Goal: Task Accomplishment & Management: Manage account settings

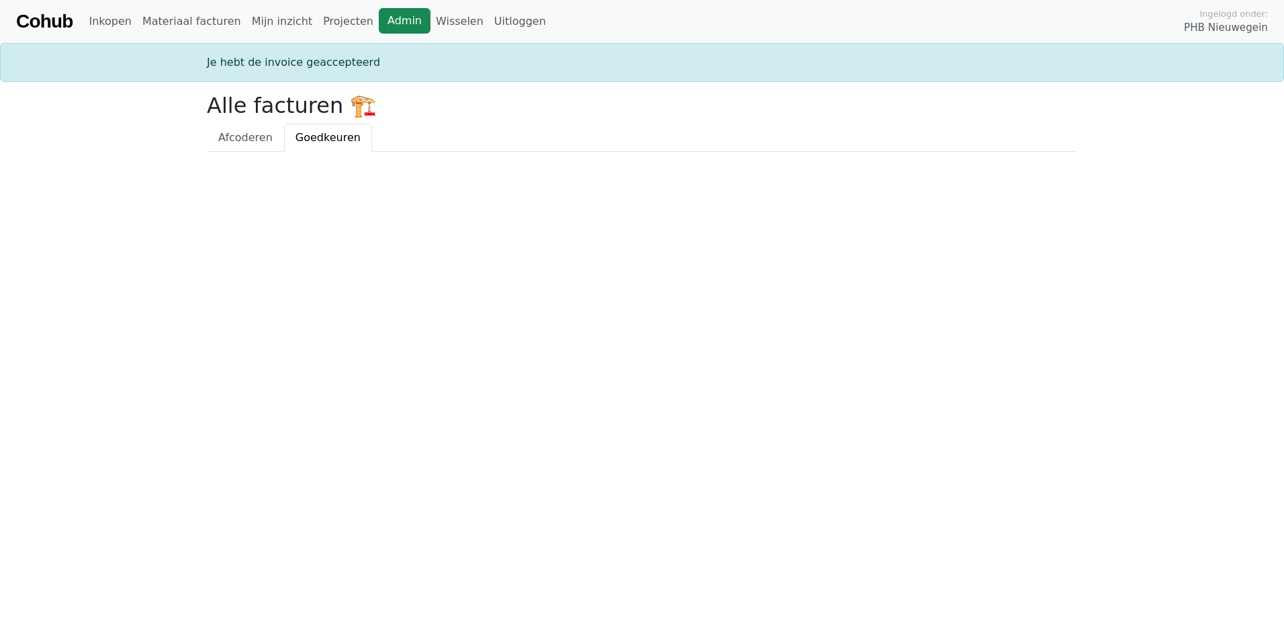
click at [386, 23] on link "Admin" at bounding box center [405, 21] width 52 height 26
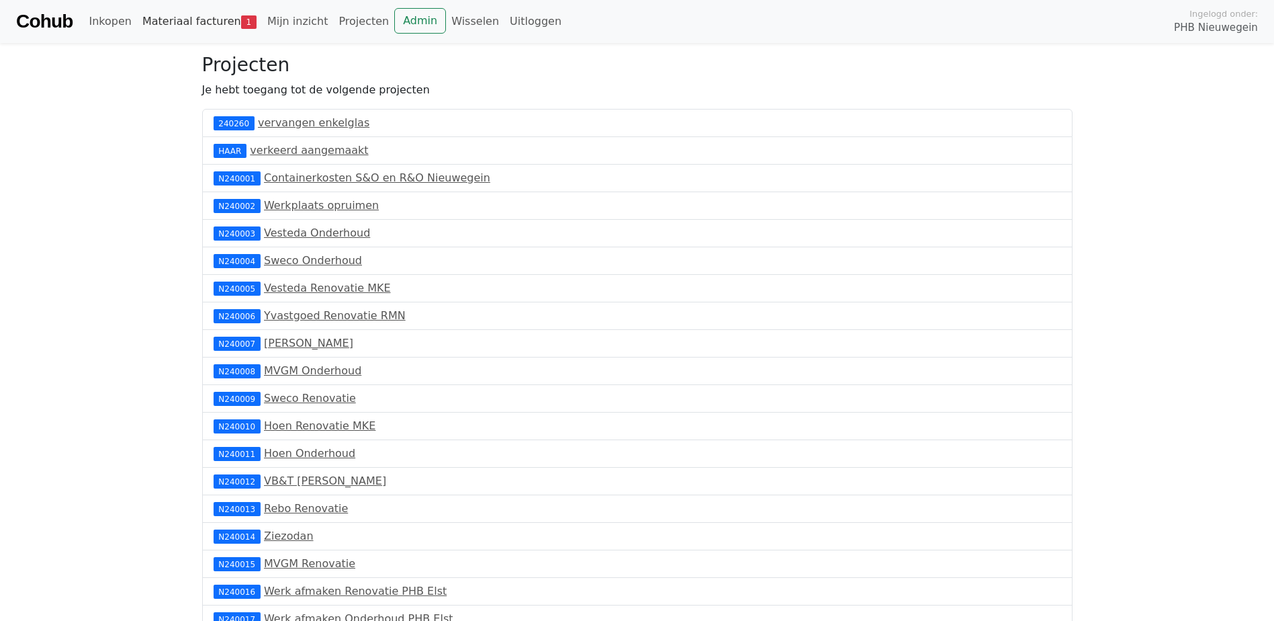
click at [207, 22] on link "Materiaal facturen 1" at bounding box center [199, 21] width 125 height 27
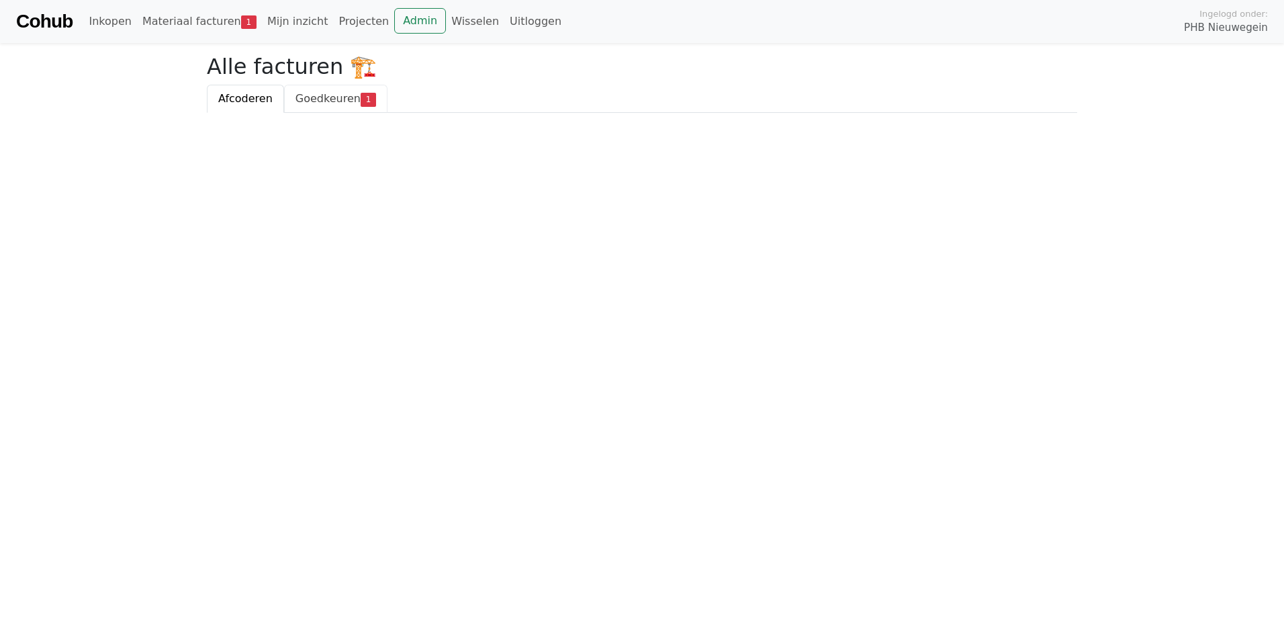
click at [328, 101] on span "Goedkeuren" at bounding box center [328, 98] width 65 height 13
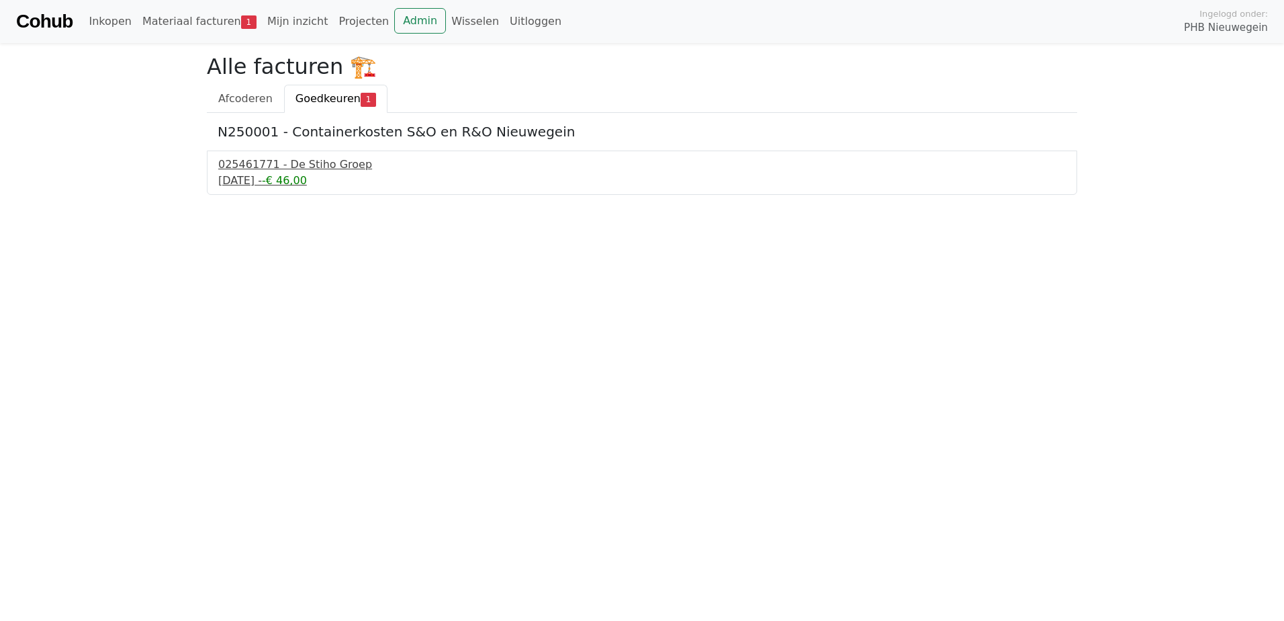
click at [290, 181] on div "19 september 2025 - -€ 46,00" at bounding box center [642, 181] width 848 height 16
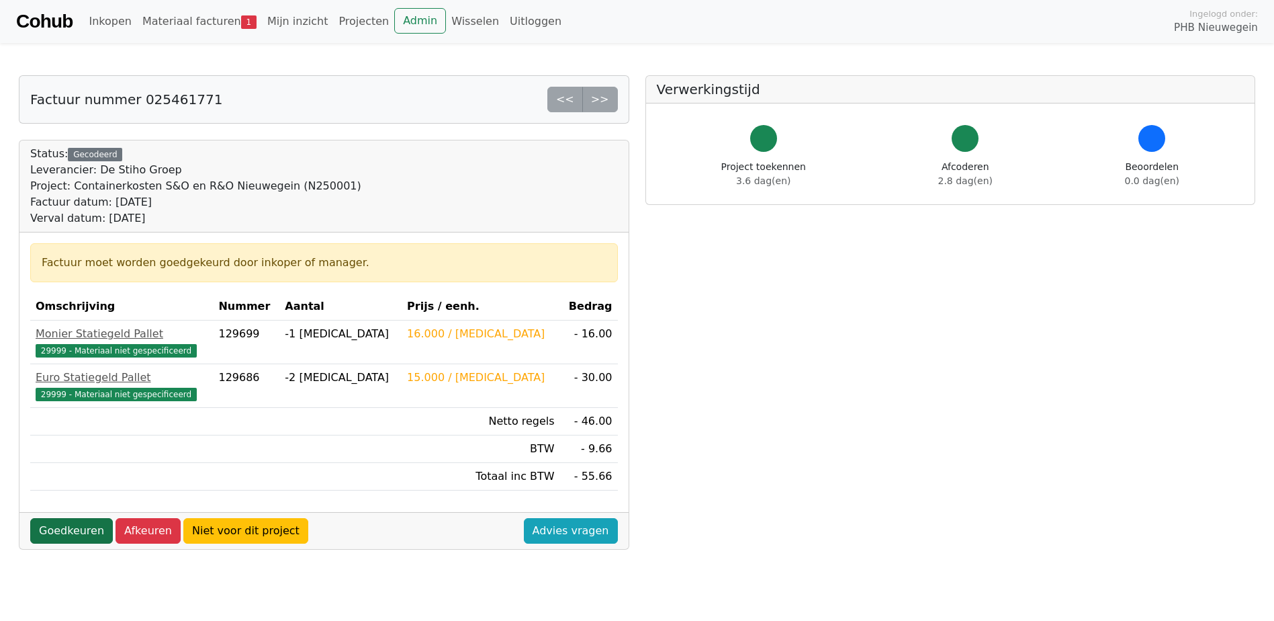
click at [52, 535] on link "Goedkeuren" at bounding box center [71, 531] width 83 height 26
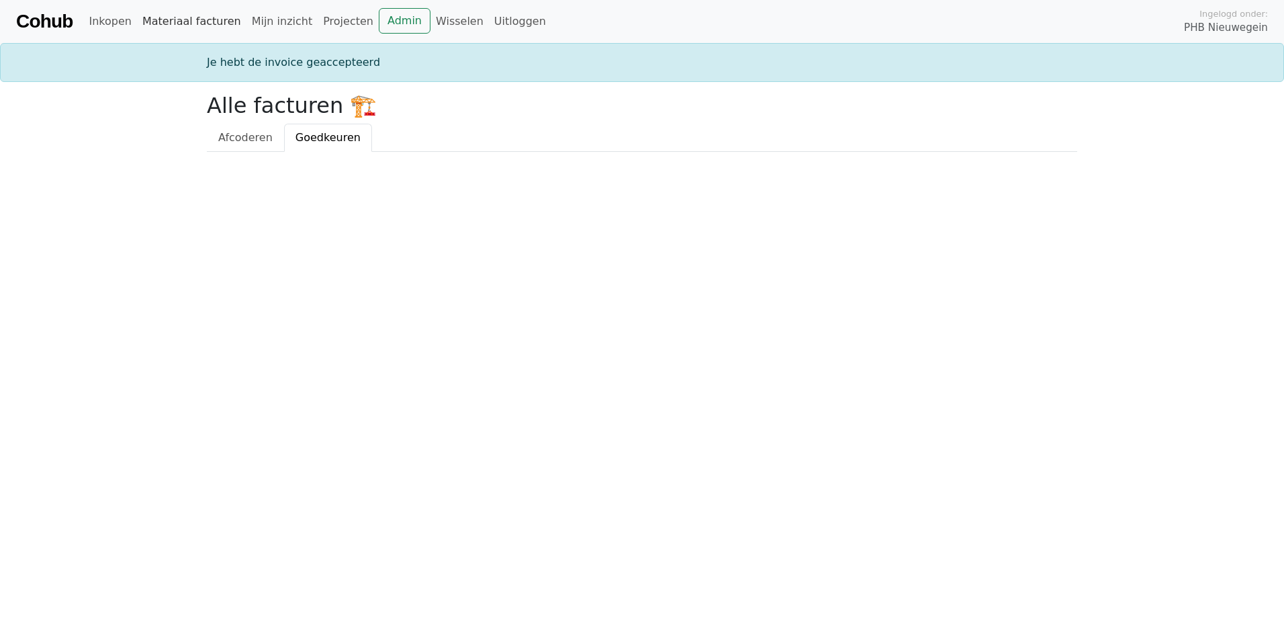
click at [169, 17] on link "Materiaal facturen" at bounding box center [191, 21] width 109 height 27
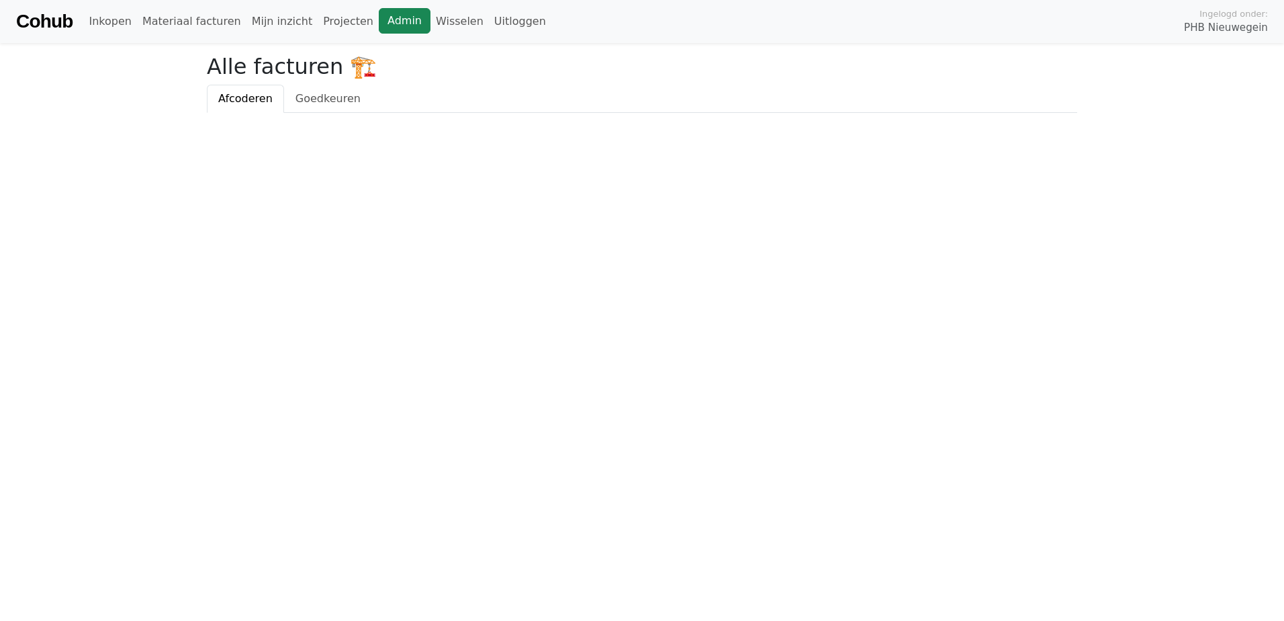
click at [379, 21] on link "Admin" at bounding box center [405, 21] width 52 height 26
